Goal: Task Accomplishment & Management: Manage account settings

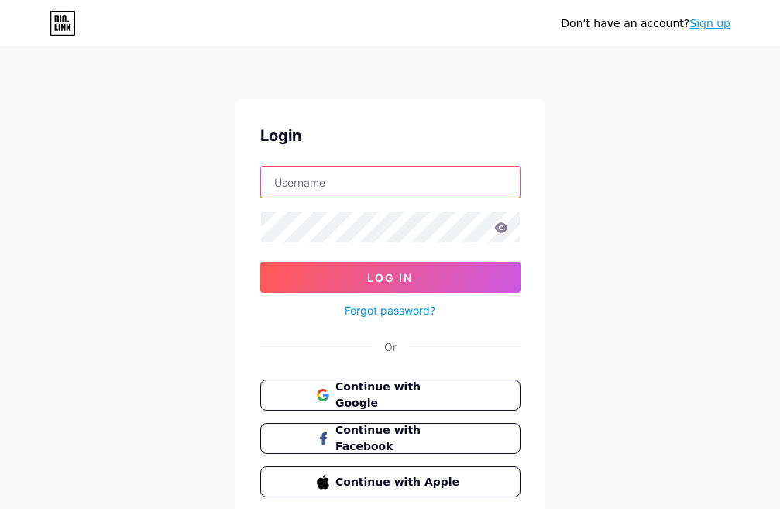
click at [301, 186] on input "text" at bounding box center [390, 182] width 259 height 31
click at [286, 183] on input "text" at bounding box center [390, 182] width 259 height 31
type input "[EMAIL_ADDRESS][DOMAIN_NAME]"
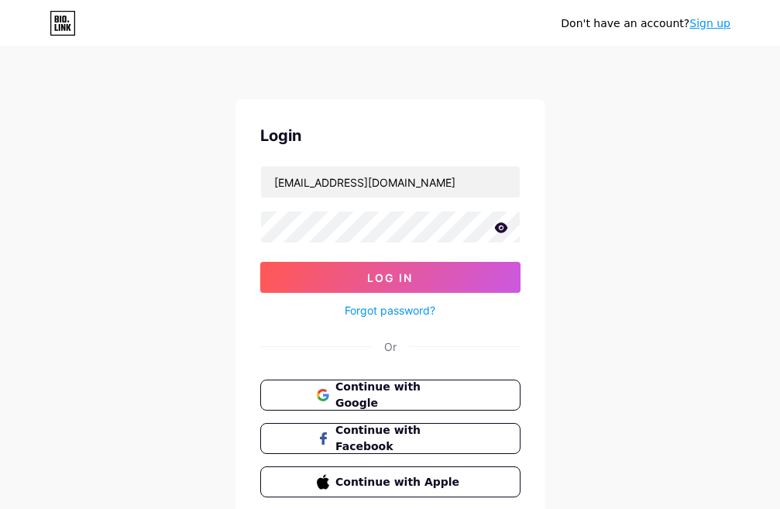
click at [502, 229] on icon at bounding box center [501, 227] width 14 height 11
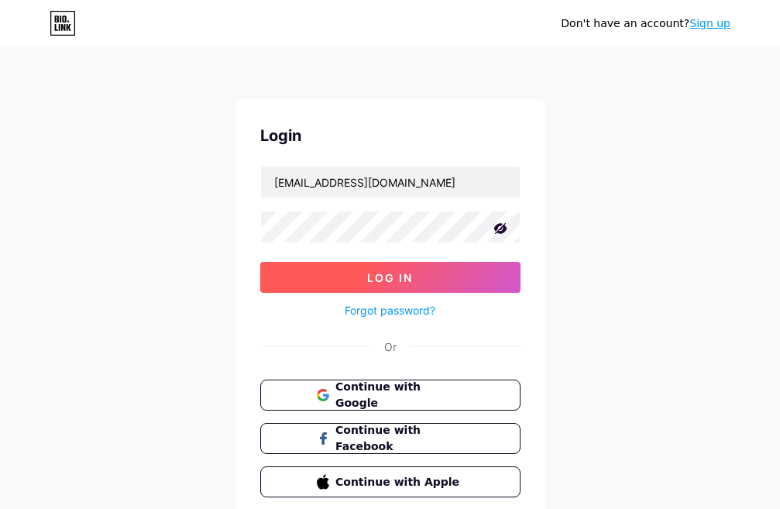
click at [403, 281] on span "Log In" at bounding box center [390, 277] width 46 height 13
click at [379, 280] on span "Log In" at bounding box center [390, 277] width 46 height 13
click at [372, 274] on span "Log In" at bounding box center [390, 277] width 46 height 13
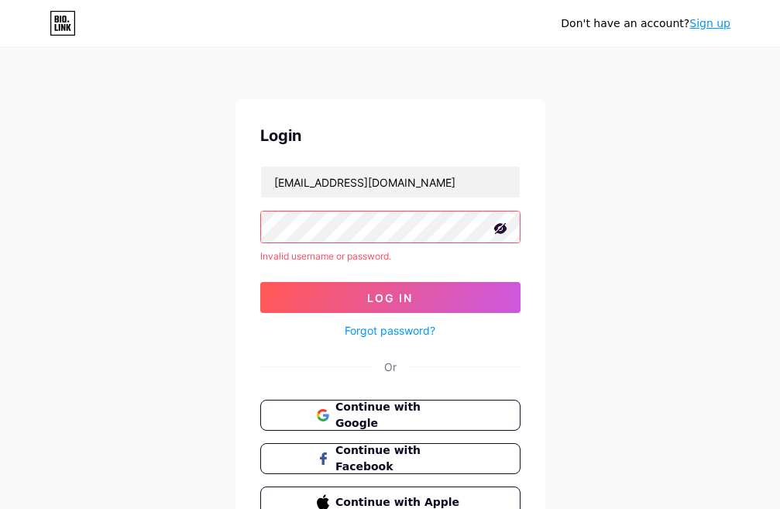
click at [392, 327] on link "Forgot password?" at bounding box center [390, 330] width 91 height 16
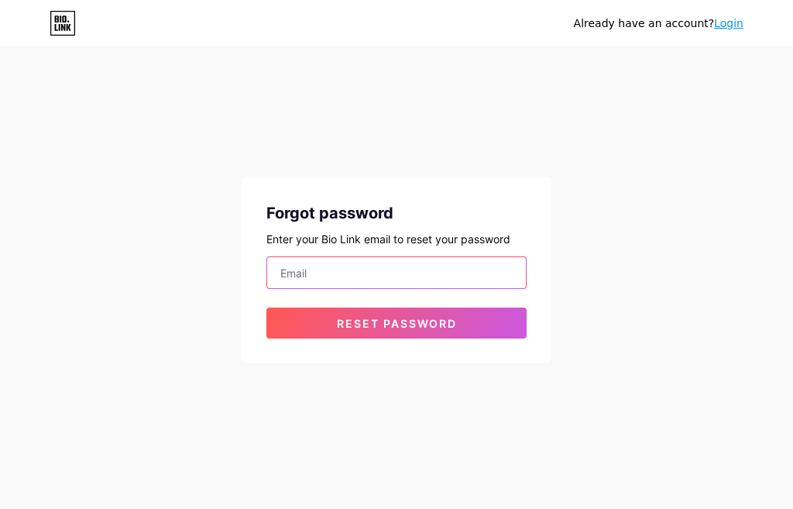
click at [369, 264] on input "email" at bounding box center [396, 272] width 259 height 31
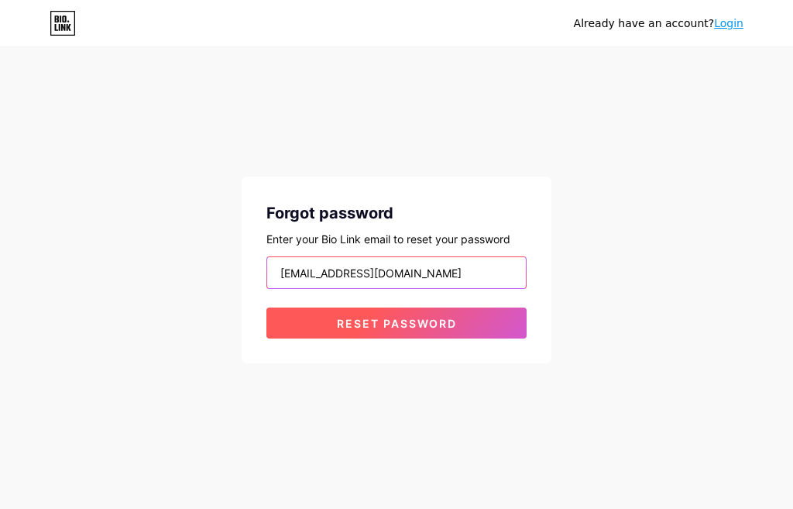
type input "[EMAIL_ADDRESS][DOMAIN_NAME]"
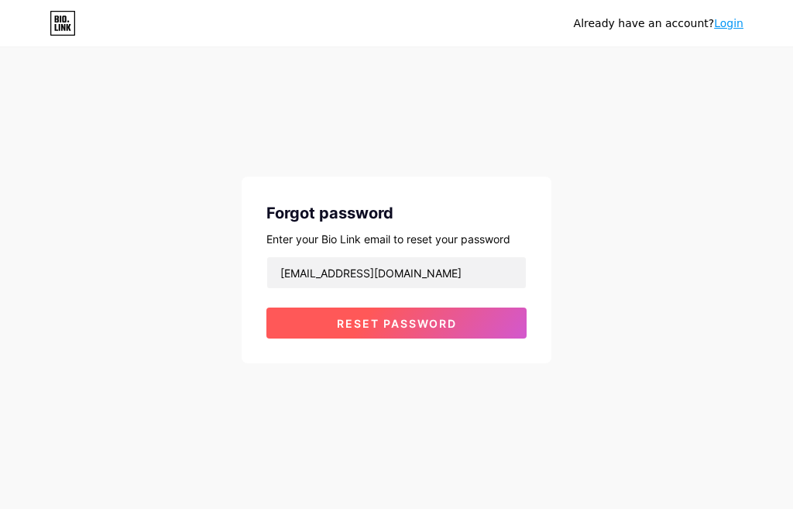
click at [386, 313] on button "Reset password" at bounding box center [397, 323] width 260 height 31
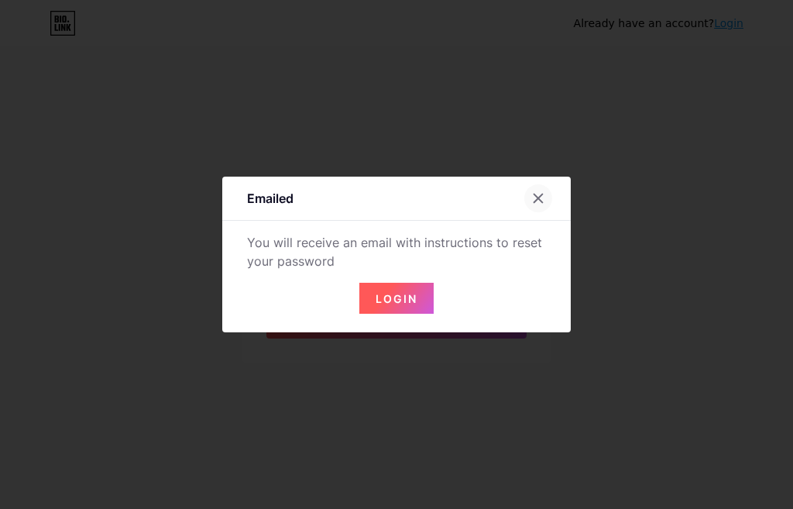
click at [535, 199] on icon at bounding box center [539, 198] width 9 height 9
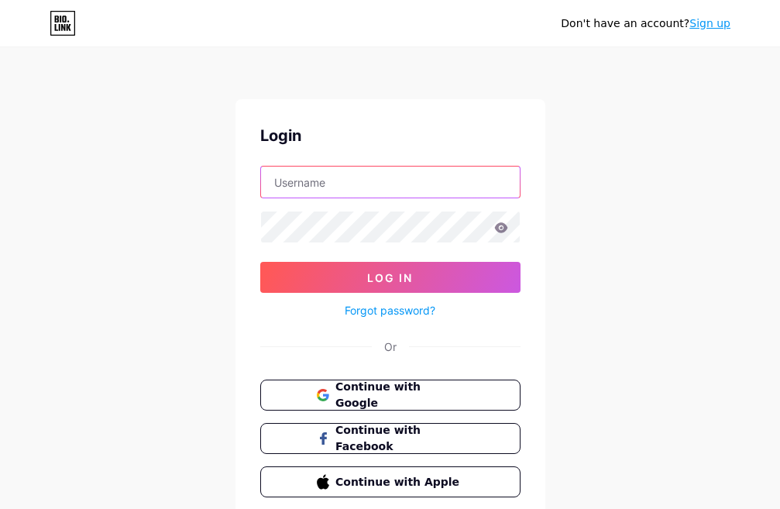
click at [397, 188] on input "text" at bounding box center [390, 182] width 259 height 31
type input "[EMAIL_ADDRESS][DOMAIN_NAME]"
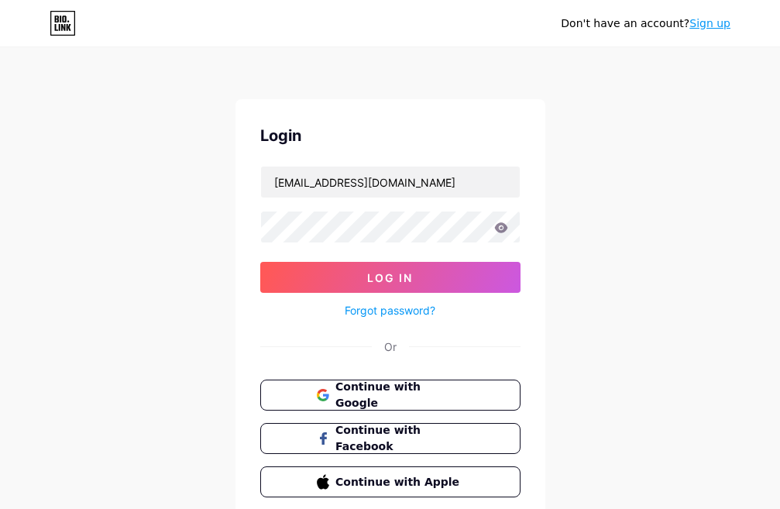
click at [366, 305] on link "Forgot password?" at bounding box center [390, 310] width 91 height 16
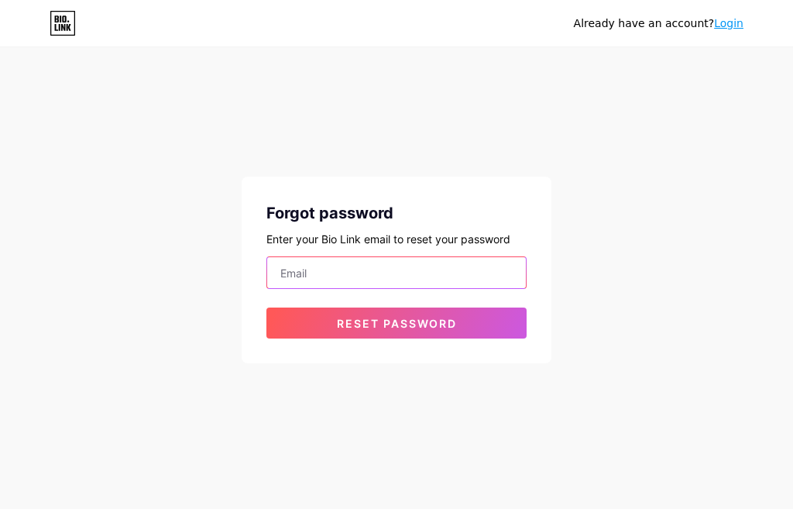
click at [366, 276] on input "email" at bounding box center [396, 272] width 259 height 31
type input "[EMAIL_ADDRESS][DOMAIN_NAME]"
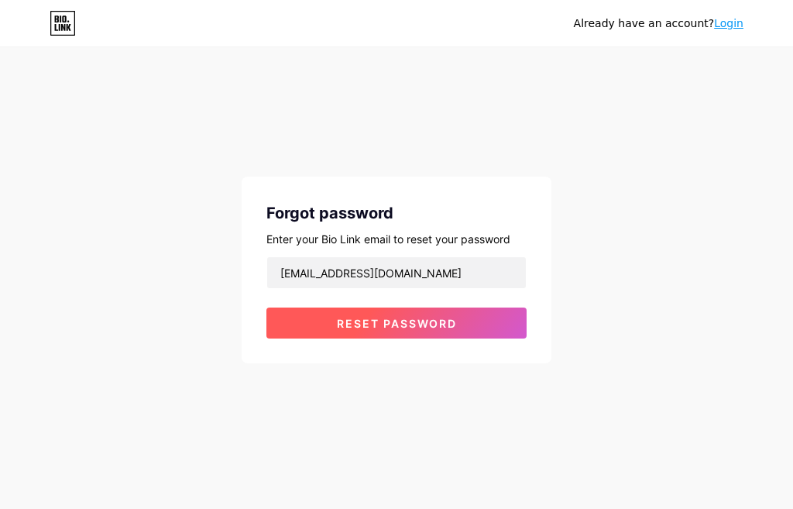
click at [387, 325] on span "Reset password" at bounding box center [397, 323] width 120 height 13
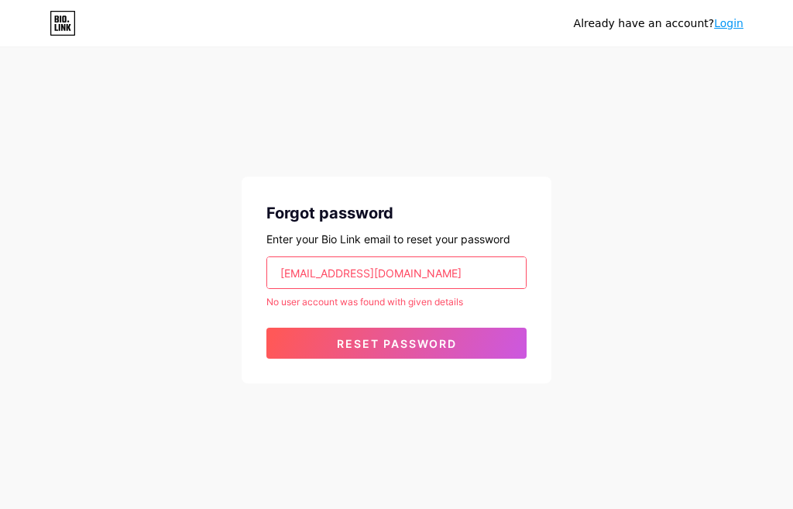
click at [432, 270] on input "[EMAIL_ADDRESS][DOMAIN_NAME]" at bounding box center [396, 272] width 259 height 31
click at [430, 272] on input "email" at bounding box center [396, 272] width 259 height 31
type input "[EMAIL_ADDRESS][DOMAIN_NAME]"
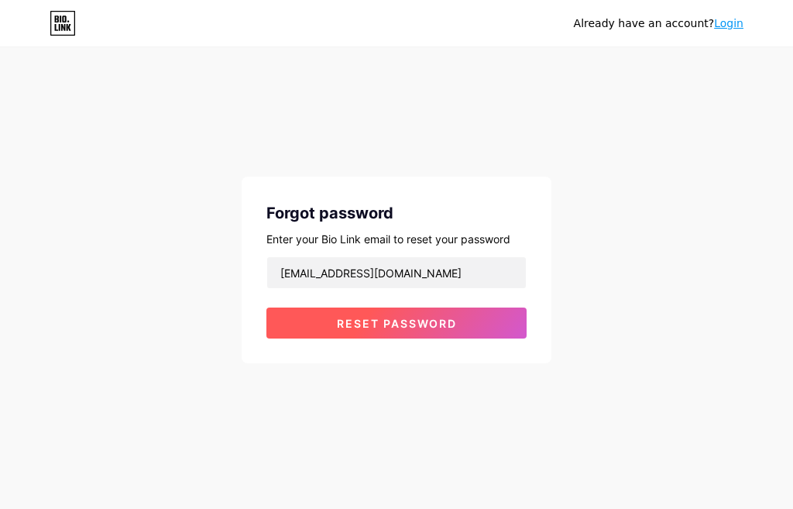
click at [415, 325] on span "Reset password" at bounding box center [397, 323] width 120 height 13
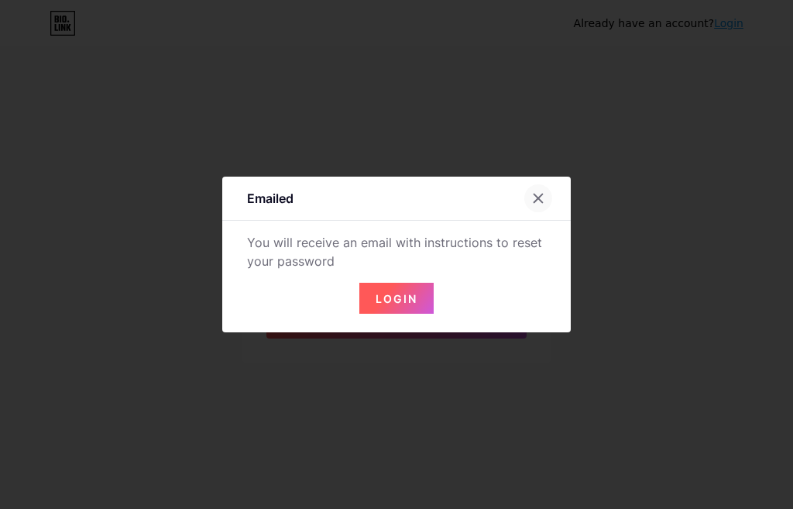
click at [535, 194] on icon at bounding box center [538, 198] width 12 height 12
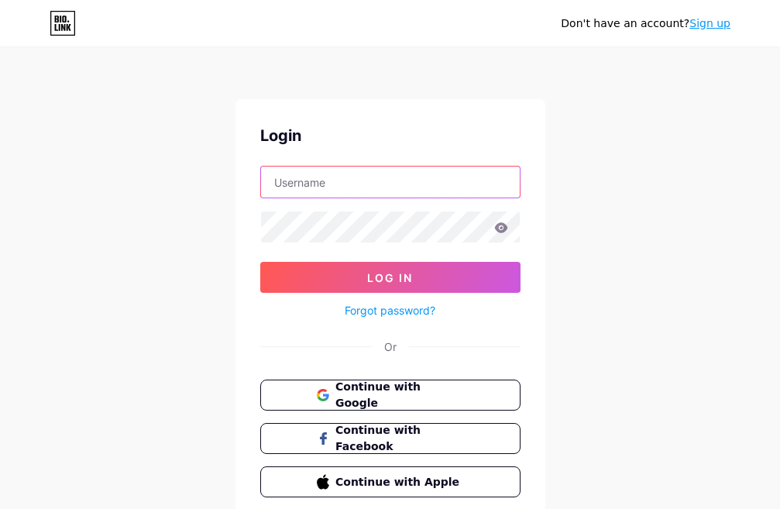
click at [413, 174] on input "text" at bounding box center [390, 182] width 259 height 31
type input "[EMAIL_ADDRESS][DOMAIN_NAME]"
